Goal: Task Accomplishment & Management: Complete application form

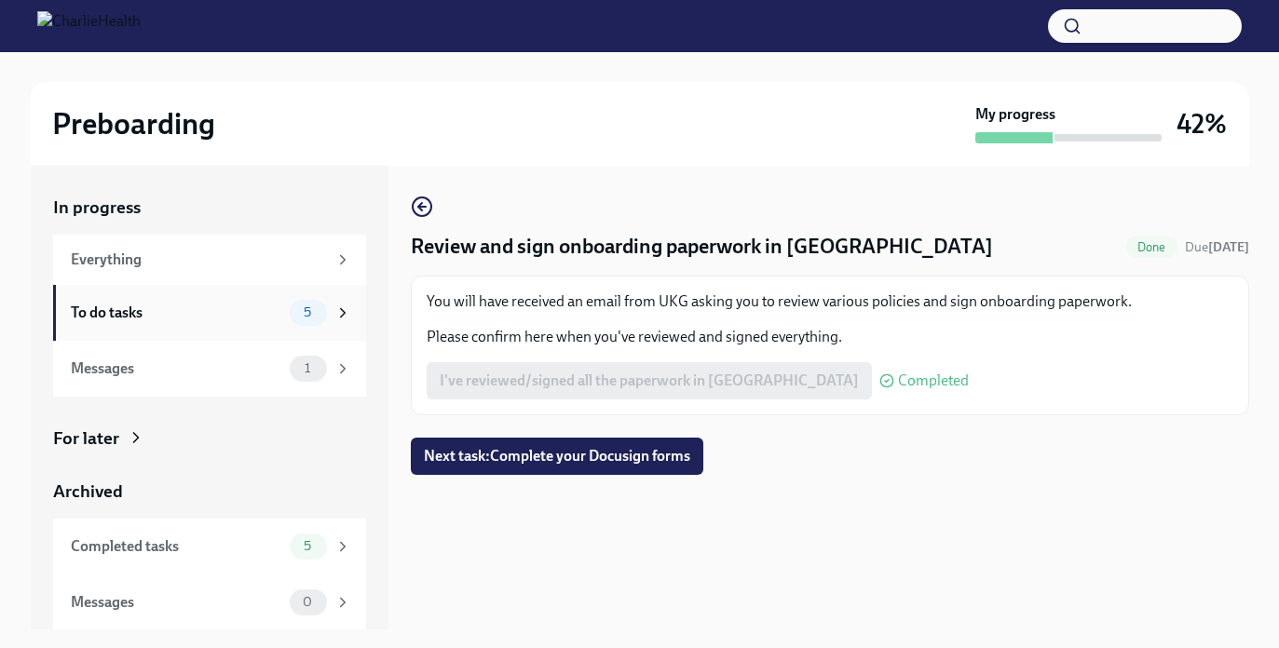
scroll to position [34, 0]
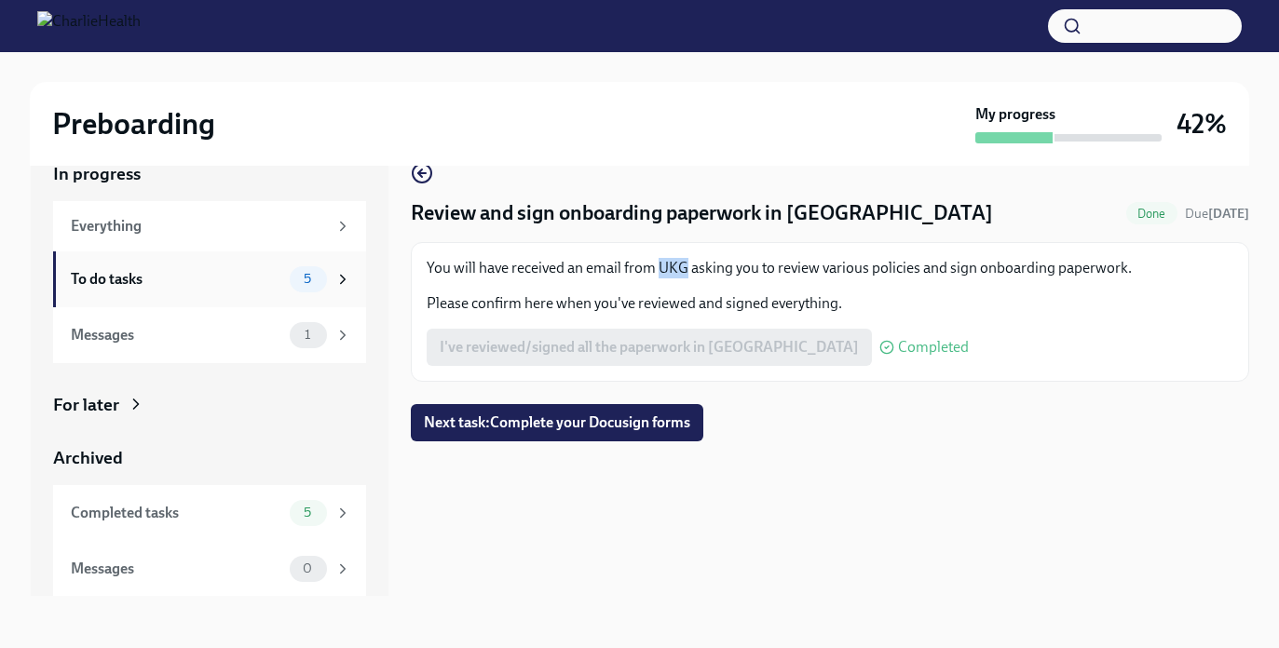
click at [261, 273] on div "To do tasks" at bounding box center [176, 279] width 211 height 20
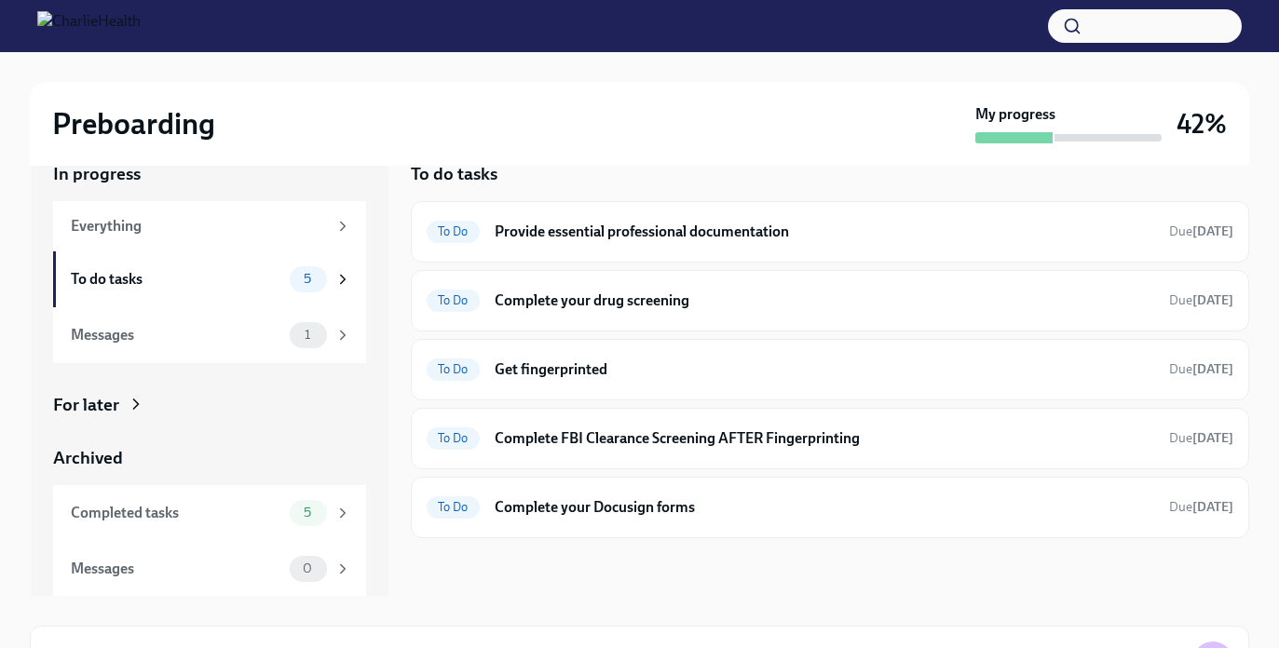
click at [261, 273] on div "To do tasks" at bounding box center [176, 279] width 211 height 20
click at [545, 510] on h6 "Complete your Docusign forms" at bounding box center [825, 507] width 660 height 20
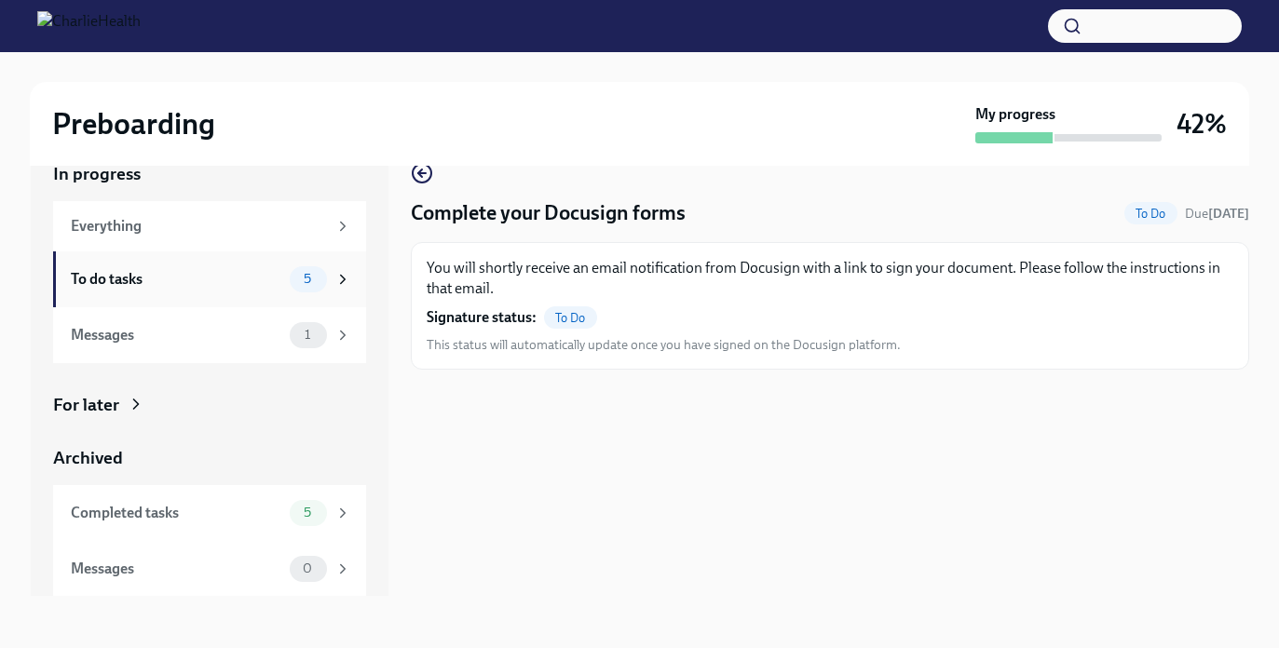
click at [264, 280] on div "To do tasks" at bounding box center [176, 279] width 211 height 20
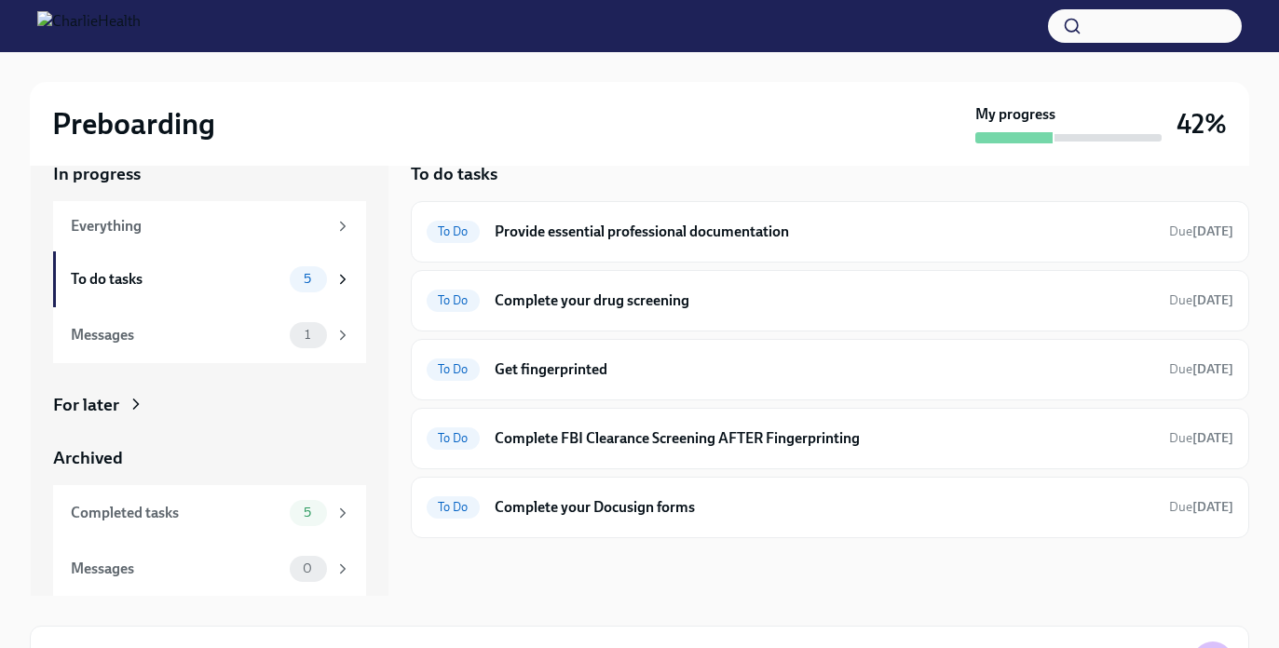
click at [264, 280] on div "To do tasks" at bounding box center [176, 279] width 211 height 20
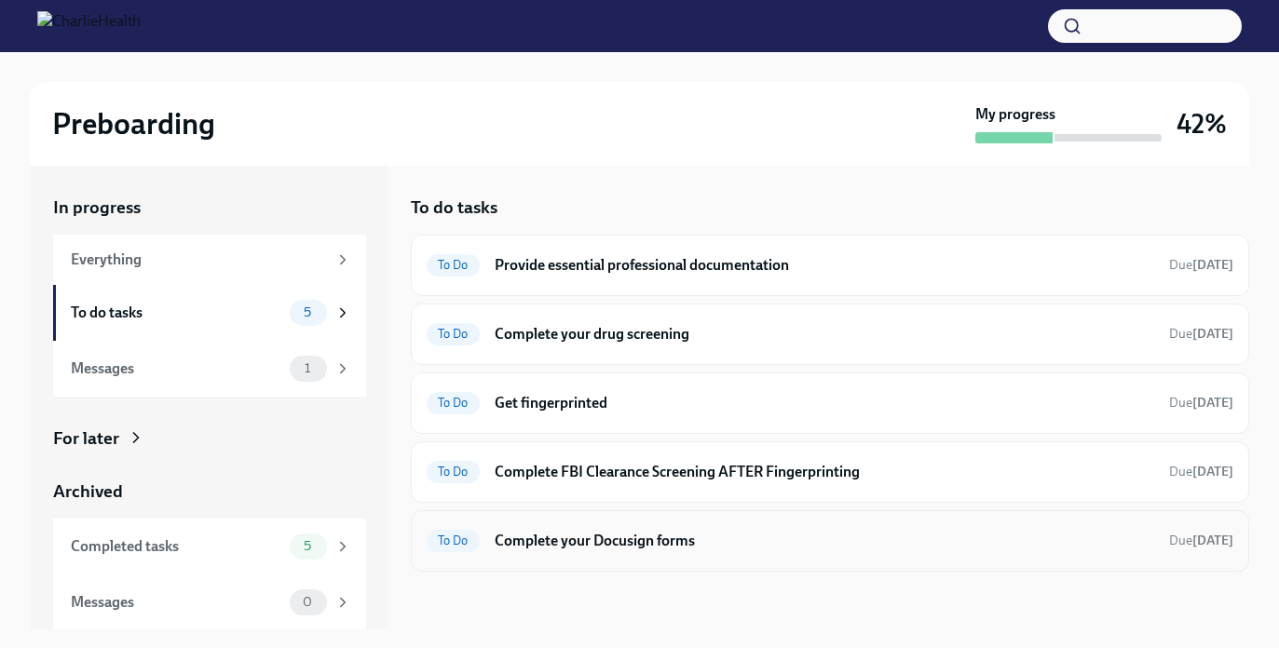
click at [629, 518] on div "To Do Complete your Docusign forms Due [DATE]" at bounding box center [830, 540] width 838 height 61
click at [618, 535] on h6 "Complete your Docusign forms" at bounding box center [825, 541] width 660 height 20
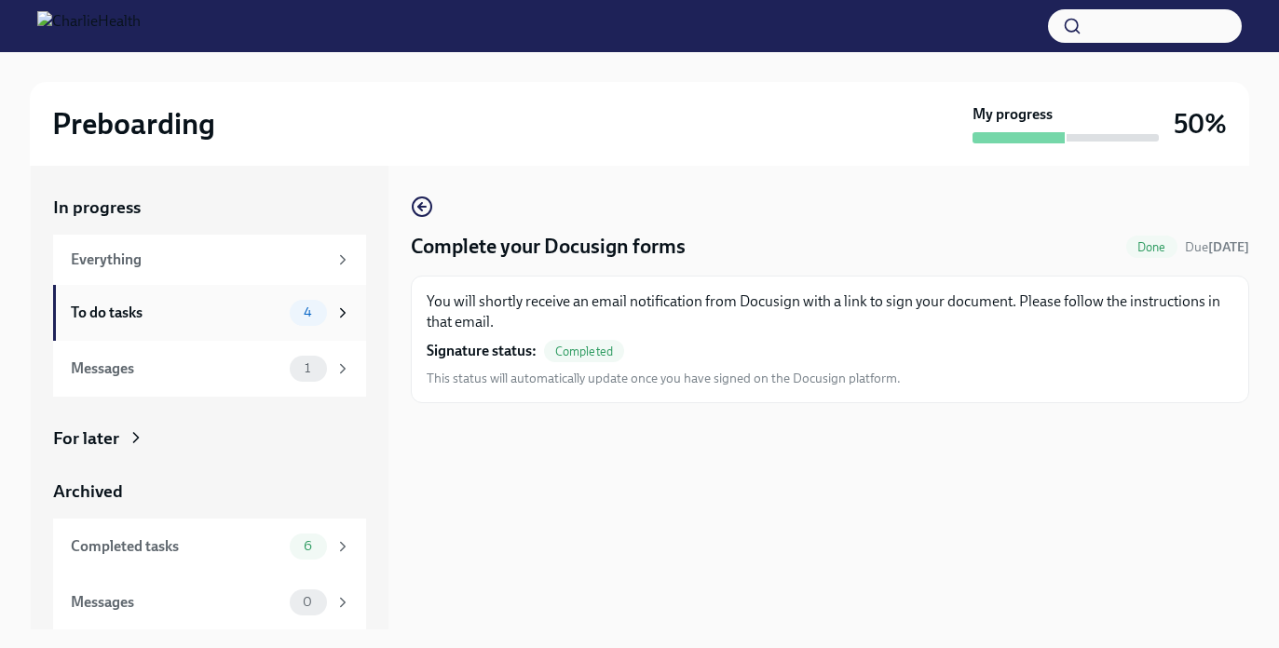
click at [166, 320] on div "To do tasks" at bounding box center [176, 313] width 211 height 20
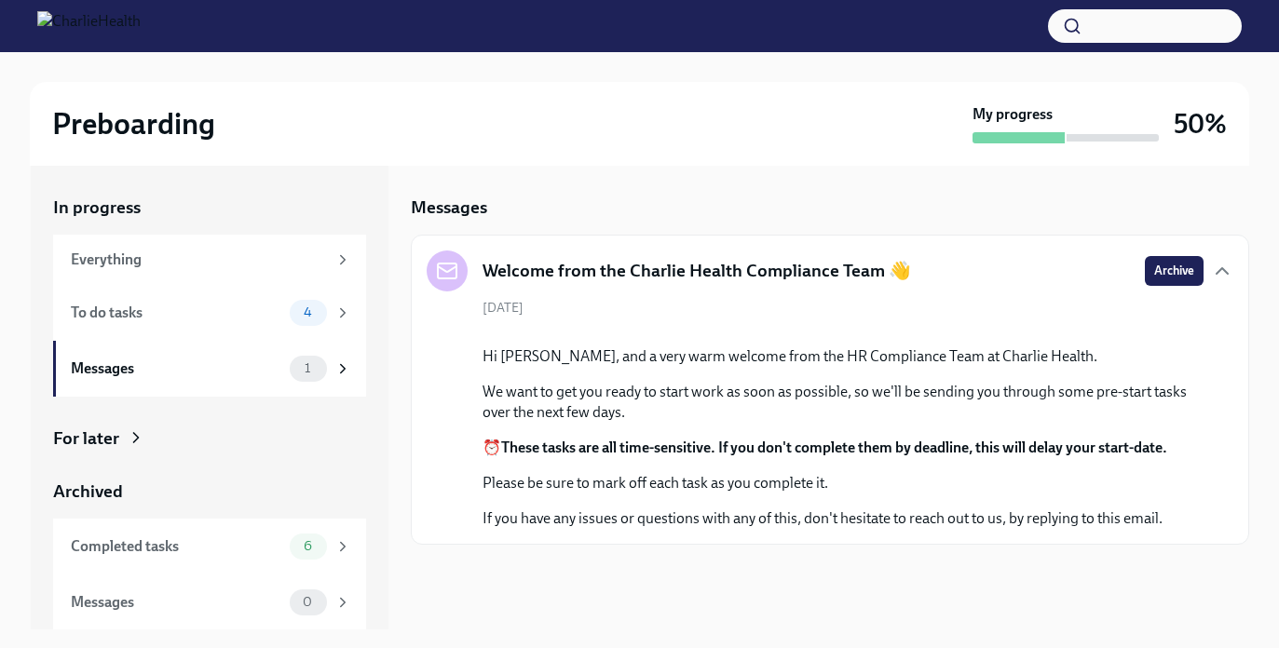
scroll to position [34, 0]
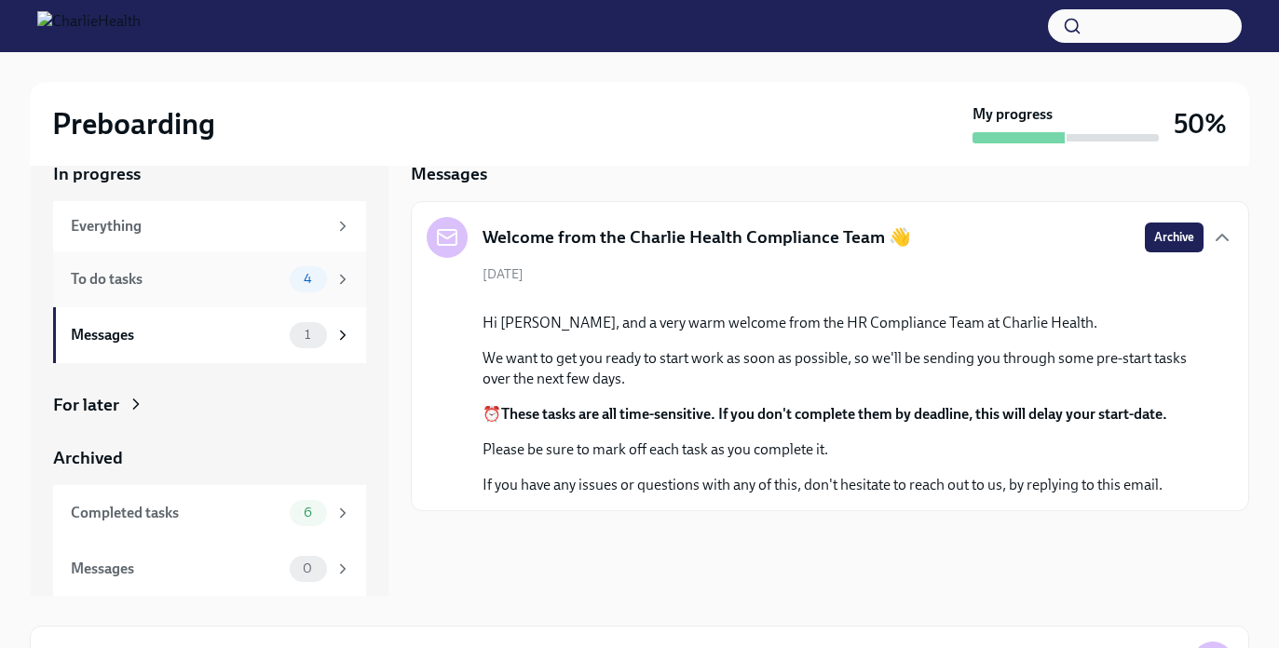
click at [225, 291] on div "To do tasks 4" at bounding box center [211, 279] width 280 height 26
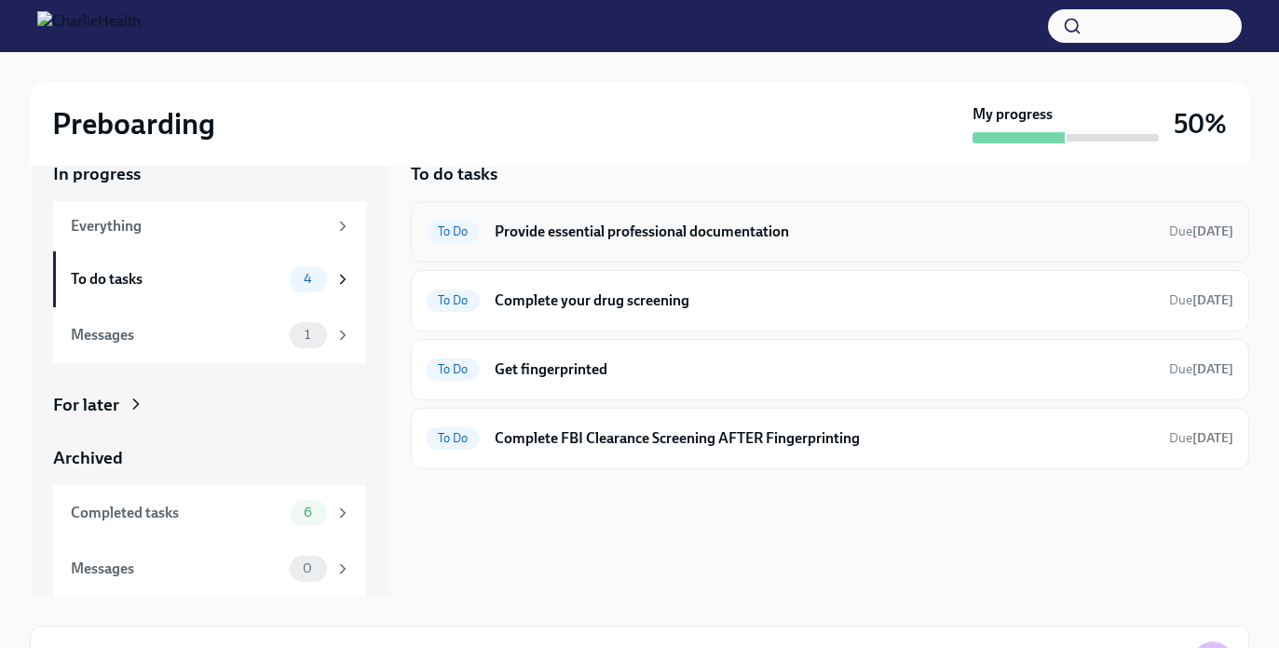
click at [633, 240] on h6 "Provide essential professional documentation" at bounding box center [825, 232] width 660 height 20
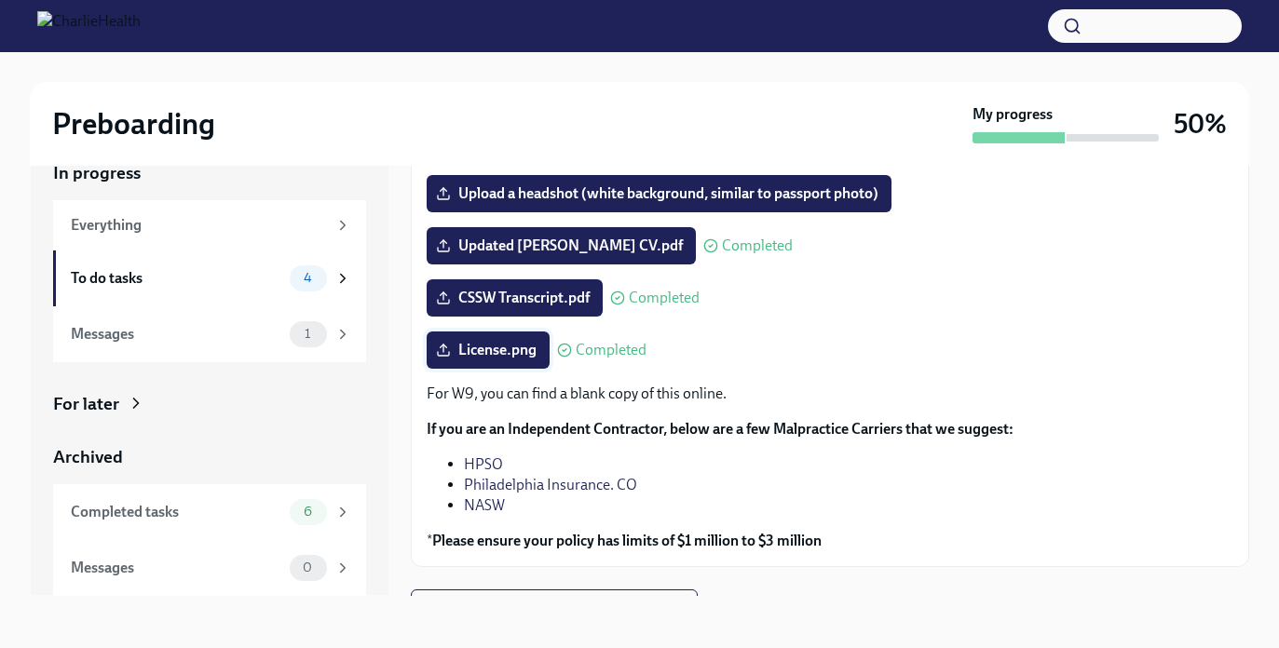
scroll to position [205, 0]
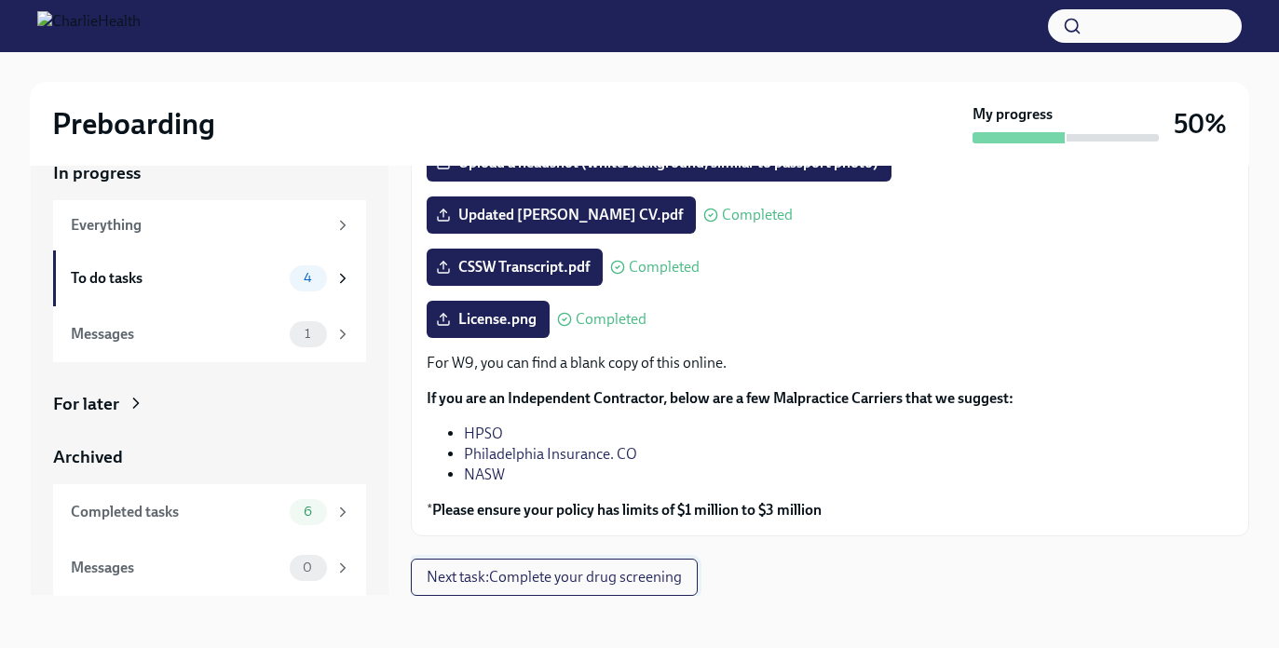
click at [534, 585] on span "Next task : Complete your drug screening" at bounding box center [554, 577] width 255 height 19
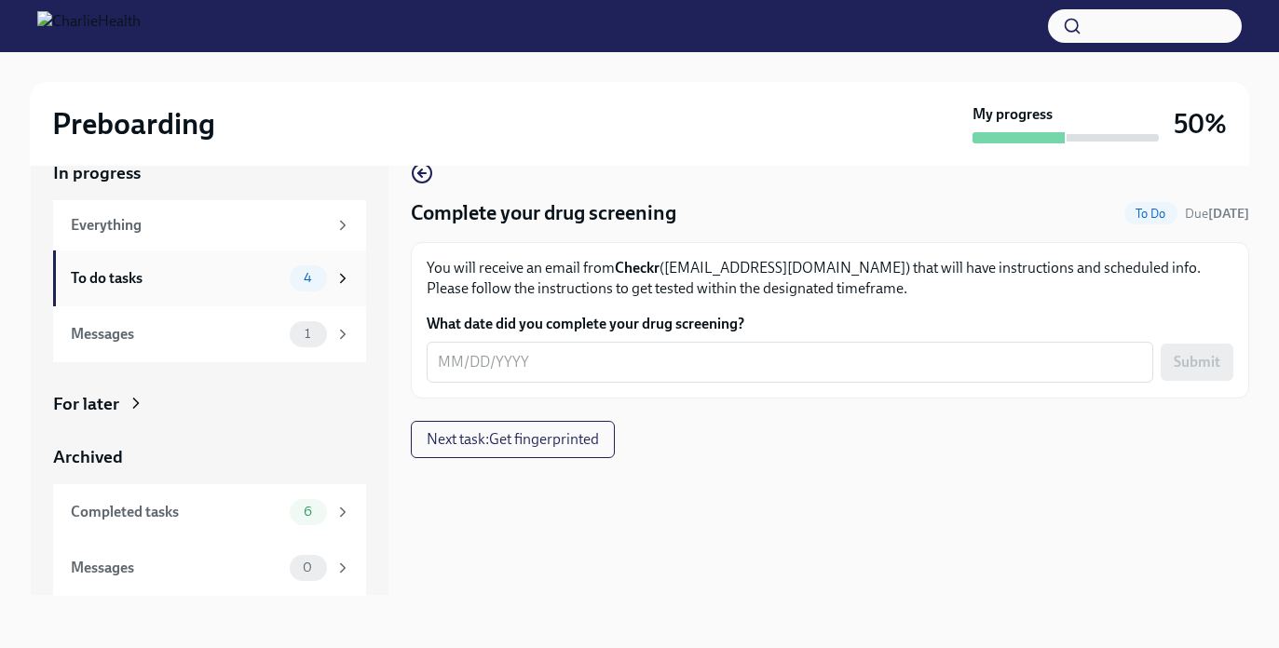
click at [162, 292] on div "To do tasks 4" at bounding box center [209, 279] width 313 height 56
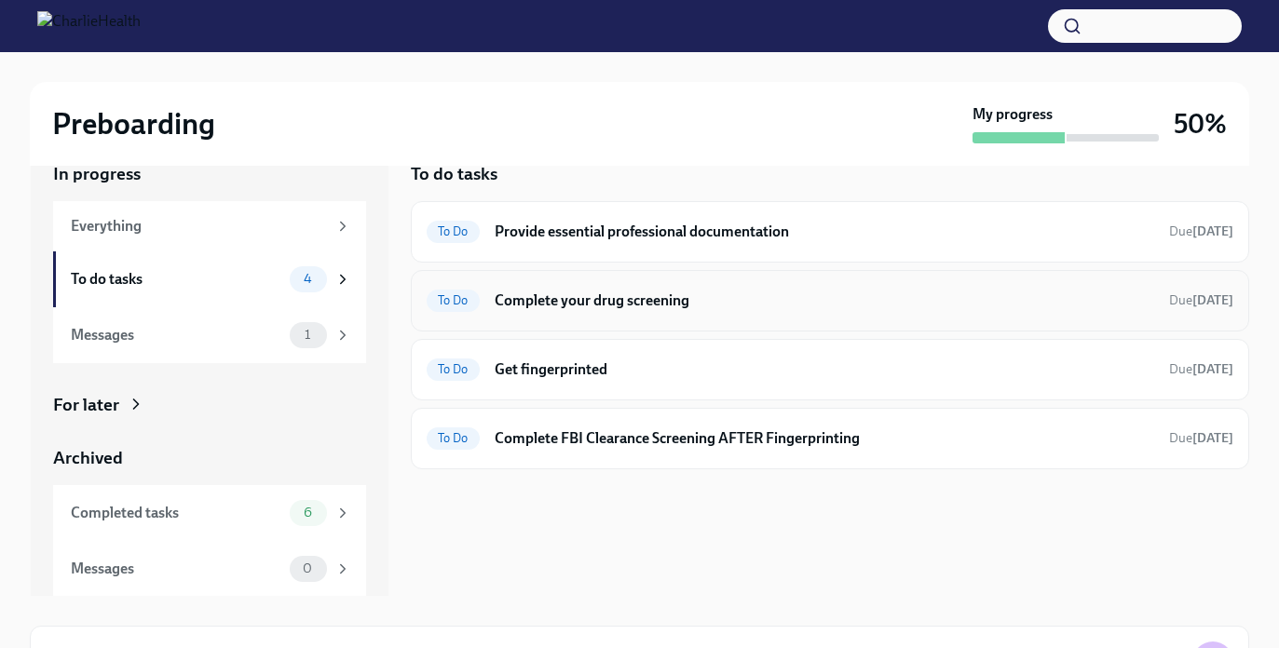
click at [605, 304] on h6 "Complete your drug screening" at bounding box center [825, 301] width 660 height 20
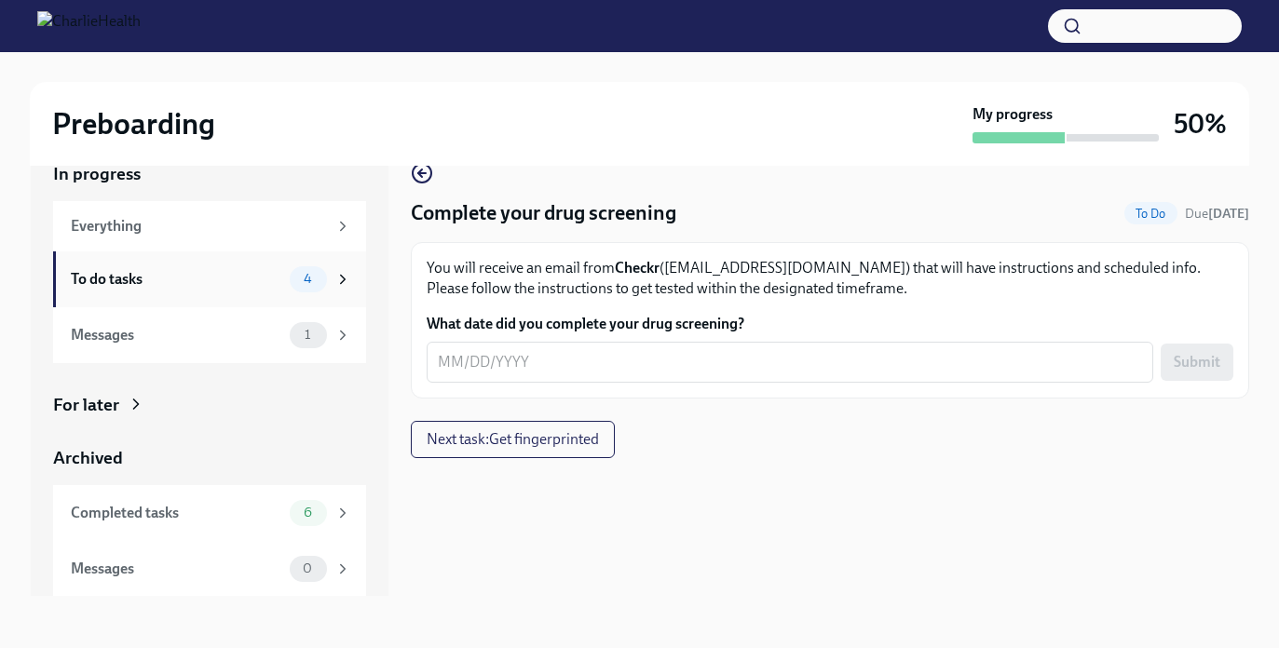
click at [211, 279] on div "To do tasks" at bounding box center [176, 279] width 211 height 20
